Goal: Transaction & Acquisition: Subscribe to service/newsletter

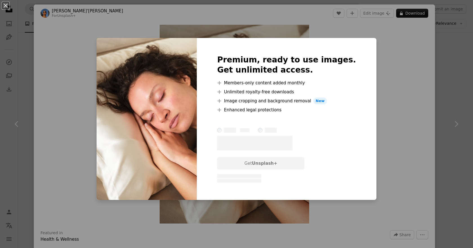
scroll to position [288, 0]
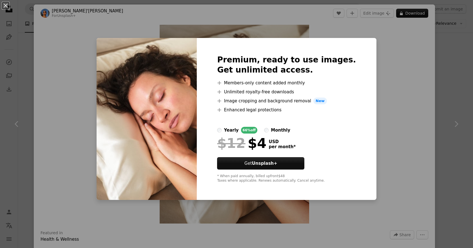
click at [411, 95] on div "An X shape Premium, ready to use images. Get unlimited access. A plus sign Memb…" at bounding box center [236, 124] width 473 height 248
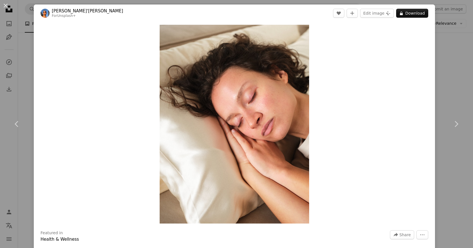
click at [457, 80] on div "An X shape Chevron left Chevron right [PERSON_NAME]'[PERSON_NAME] For Unsplash+…" at bounding box center [236, 124] width 473 height 248
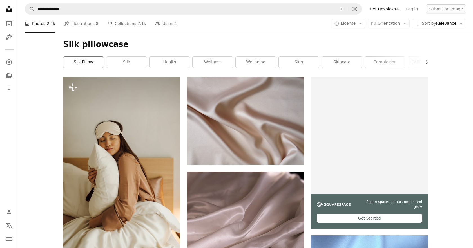
click at [83, 66] on link "silk pillow" at bounding box center [83, 62] width 40 height 11
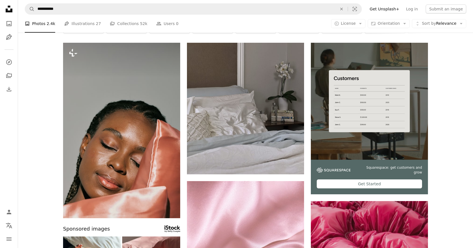
scroll to position [36, 0]
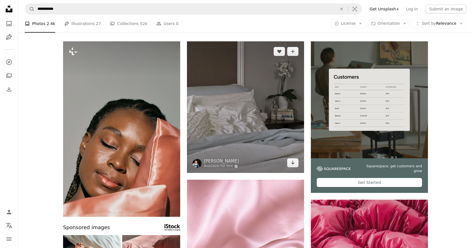
click at [255, 126] on img at bounding box center [245, 107] width 117 height 132
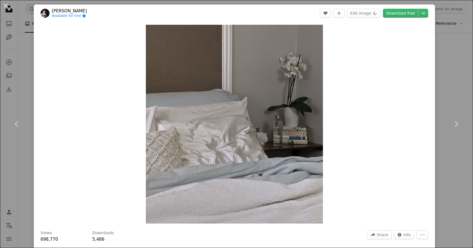
click at [456, 37] on div "An X shape Chevron left Chevron right [PERSON_NAME] Available for hire A checkm…" at bounding box center [236, 124] width 473 height 248
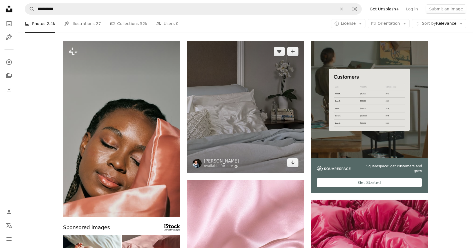
click at [267, 87] on img at bounding box center [245, 107] width 117 height 132
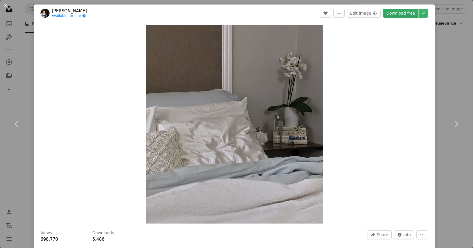
click at [407, 16] on link "Download free" at bounding box center [400, 13] width 35 height 9
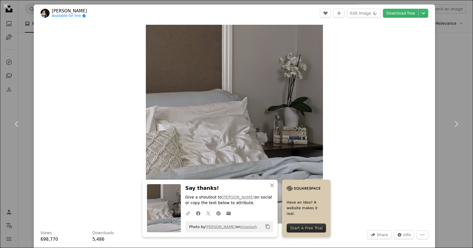
click at [462, 84] on div "An X shape Chevron left Chevron right [PERSON_NAME] Available for hire A checkm…" at bounding box center [236, 124] width 473 height 248
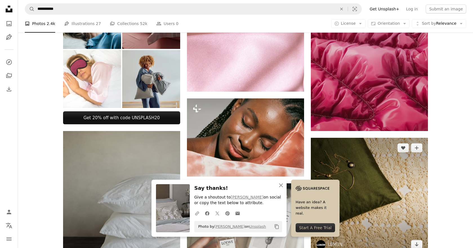
scroll to position [282, 0]
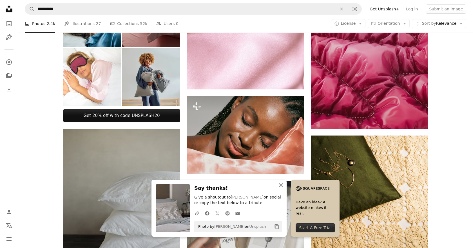
click at [281, 185] on icon "button" at bounding box center [281, 185] width 4 height 4
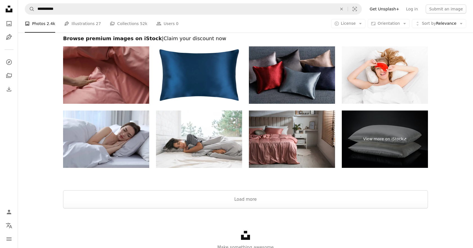
scroll to position [1187, 0]
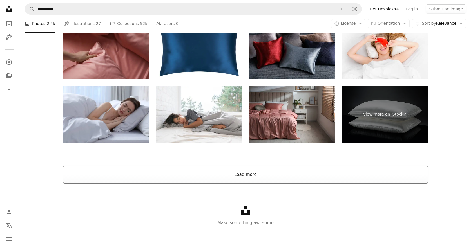
click at [269, 176] on button "Load more" at bounding box center [245, 175] width 365 height 18
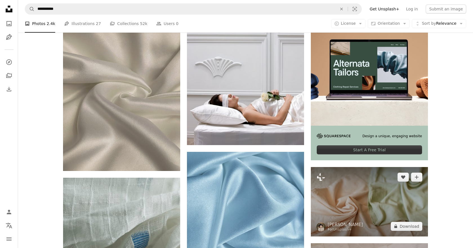
scroll to position [2200, 0]
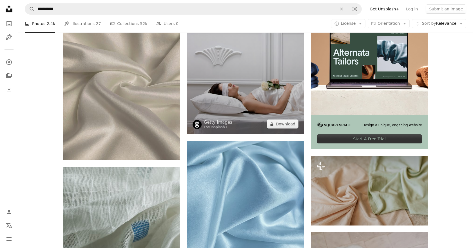
click at [253, 101] on img at bounding box center [245, 47] width 117 height 176
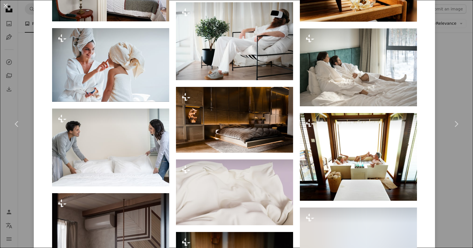
scroll to position [916, 0]
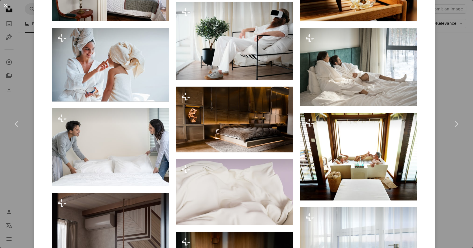
click at [5, 6] on button "An X shape" at bounding box center [5, 5] width 7 height 7
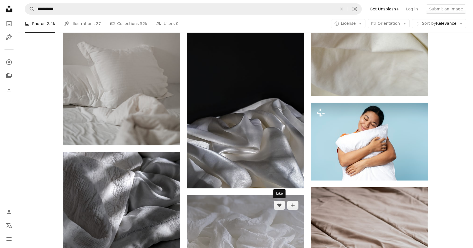
scroll to position [3415, 0]
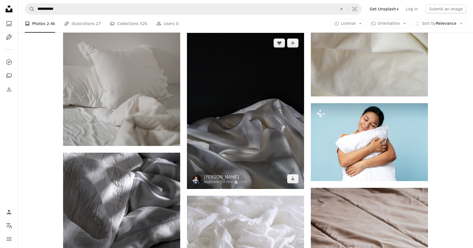
click at [262, 127] on img at bounding box center [245, 111] width 117 height 156
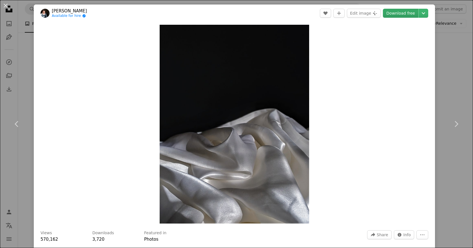
click at [402, 10] on link "Download free" at bounding box center [400, 13] width 35 height 9
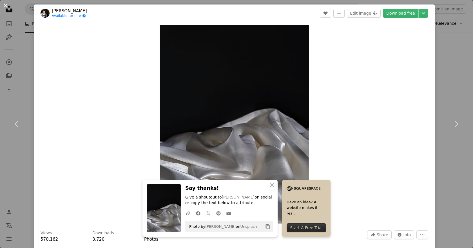
click at [6, 6] on button "An X shape" at bounding box center [5, 5] width 7 height 7
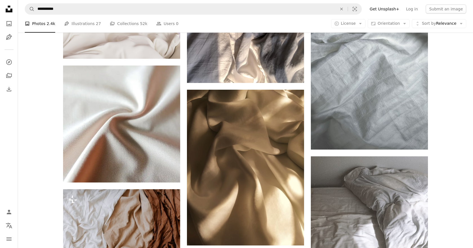
scroll to position [2947, 0]
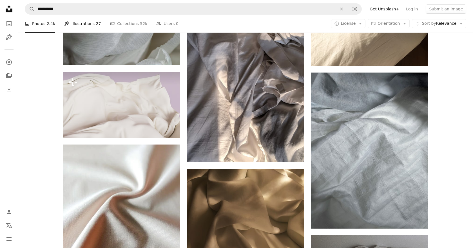
click at [79, 23] on link "Pen Tool Illustrations 27" at bounding box center [82, 24] width 37 height 18
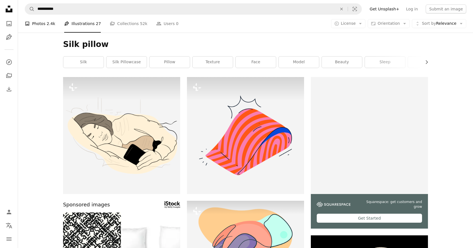
click at [34, 23] on link "A photo Photos 2.4k" at bounding box center [40, 24] width 30 height 18
click at [129, 64] on link "silk pillowcase" at bounding box center [126, 62] width 40 height 11
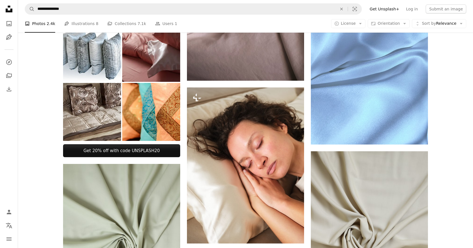
scroll to position [316, 0]
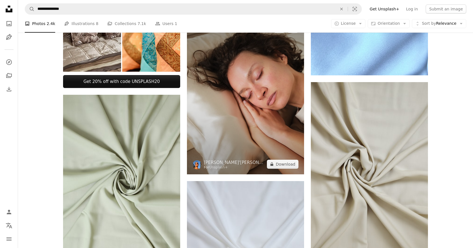
click at [245, 110] on img at bounding box center [245, 96] width 117 height 156
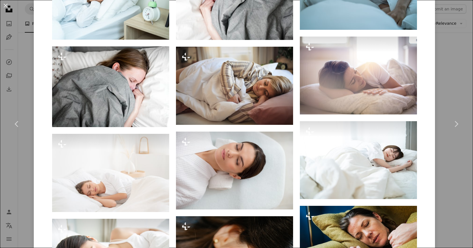
scroll to position [456, 0]
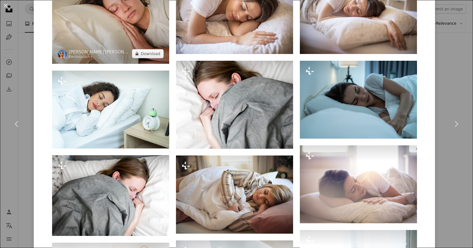
click at [107, 48] on img at bounding box center [110, 20] width 117 height 88
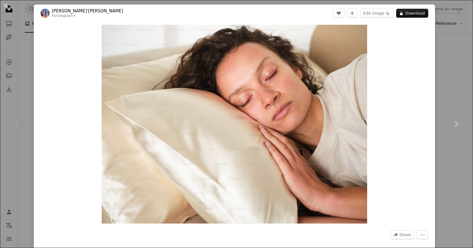
click at [421, 7] on header "[PERSON_NAME]'[PERSON_NAME] For Unsplash+ A heart A plus sign Edit image Plus s…" at bounding box center [234, 13] width 401 height 17
click at [419, 11] on button "A lock Download" at bounding box center [412, 13] width 32 height 9
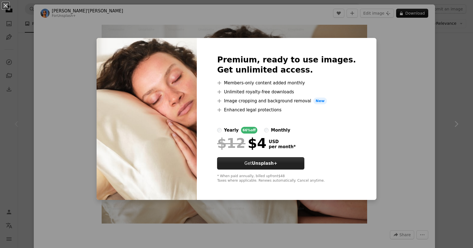
click at [277, 165] on strong "Unsplash+" at bounding box center [264, 163] width 25 height 5
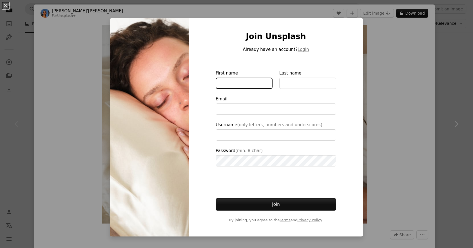
click at [252, 86] on input "First name" at bounding box center [244, 83] width 57 height 11
type input "*****"
